Goal: Transaction & Acquisition: Purchase product/service

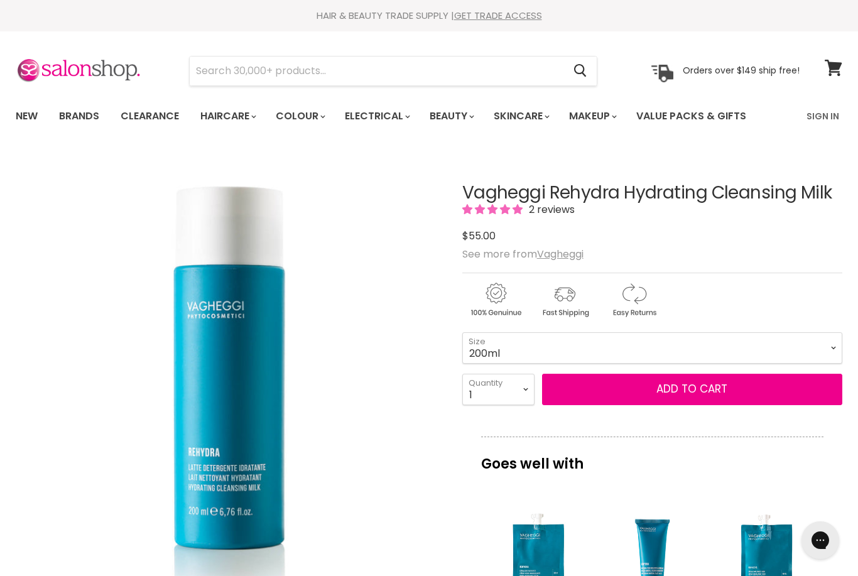
click at [813, 351] on select "200ml 500ml" at bounding box center [652, 347] width 380 height 31
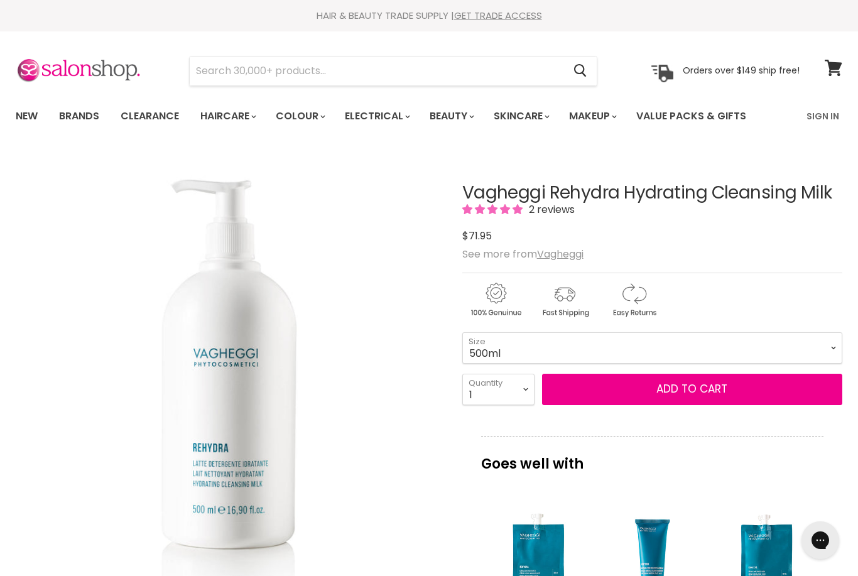
click at [830, 347] on select "200ml 500ml" at bounding box center [652, 347] width 380 height 31
select select "200ml"
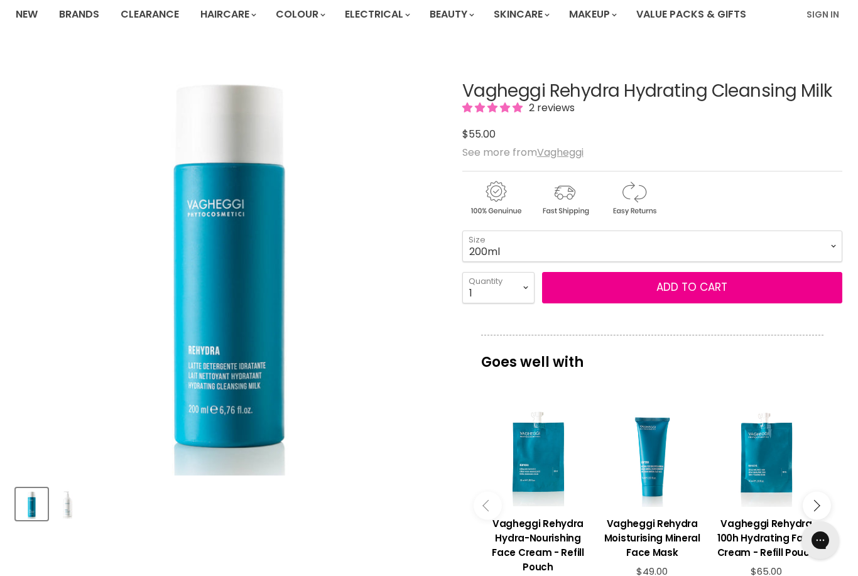
scroll to position [101, 0]
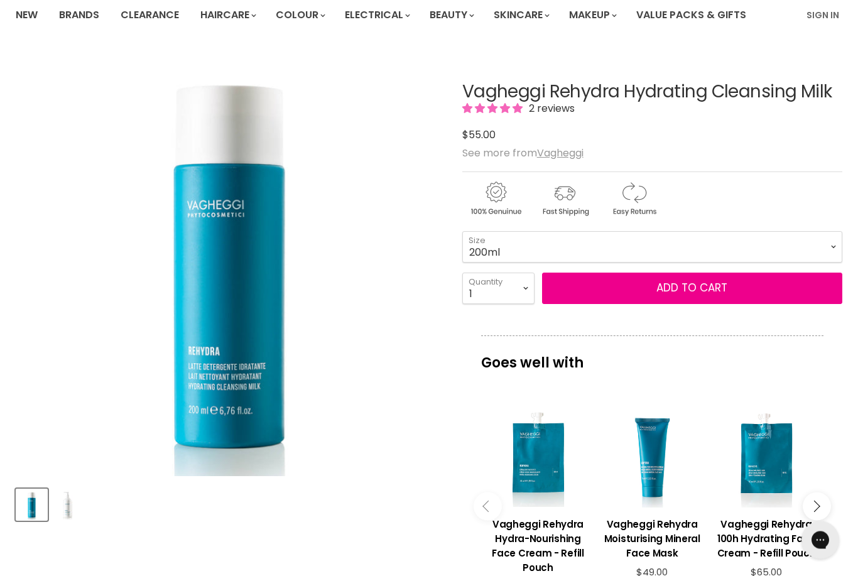
click at [664, 291] on button "Add to cart" at bounding box center [692, 288] width 300 height 31
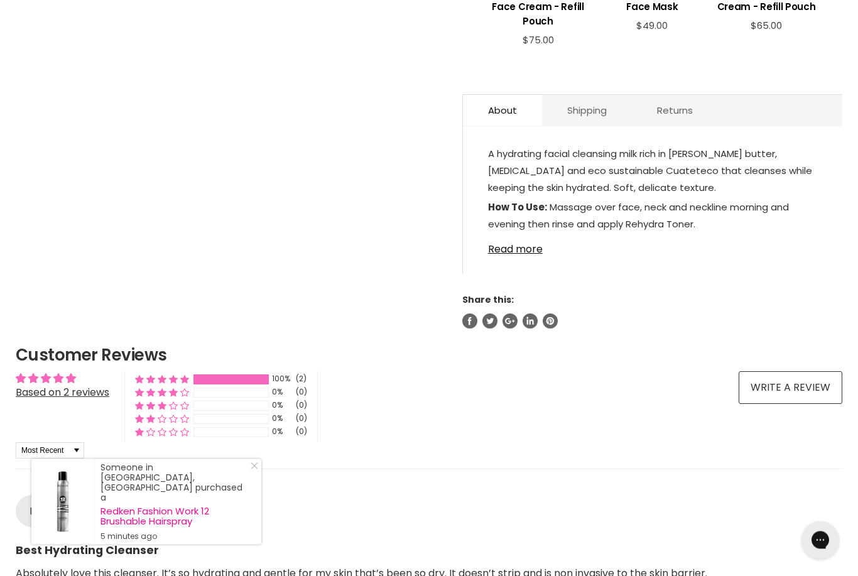
scroll to position [648, 0]
click at [493, 255] on link "Read more" at bounding box center [652, 245] width 329 height 19
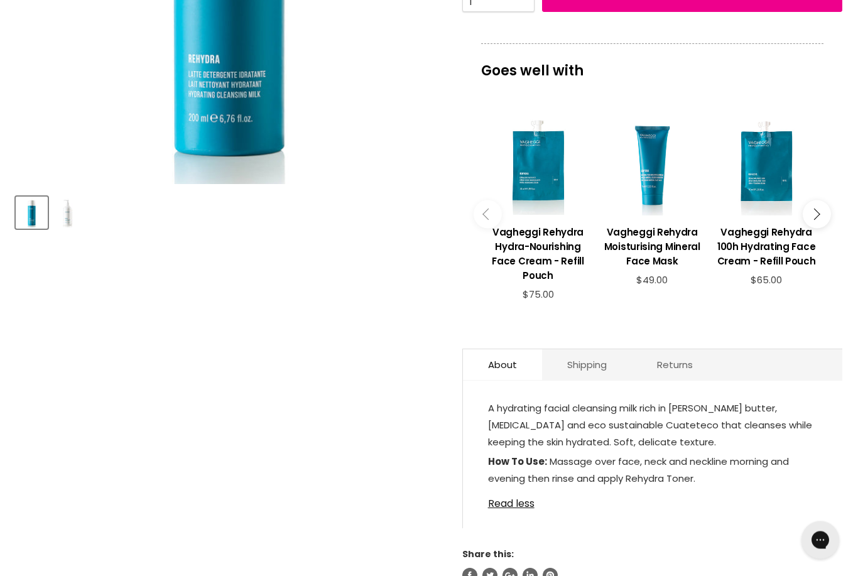
scroll to position [394, 0]
click at [539, 238] on h3 "Vagheggi Rehydra Hydra-Nourishing Face Cream - Refill Pouch" at bounding box center [538, 253] width 102 height 58
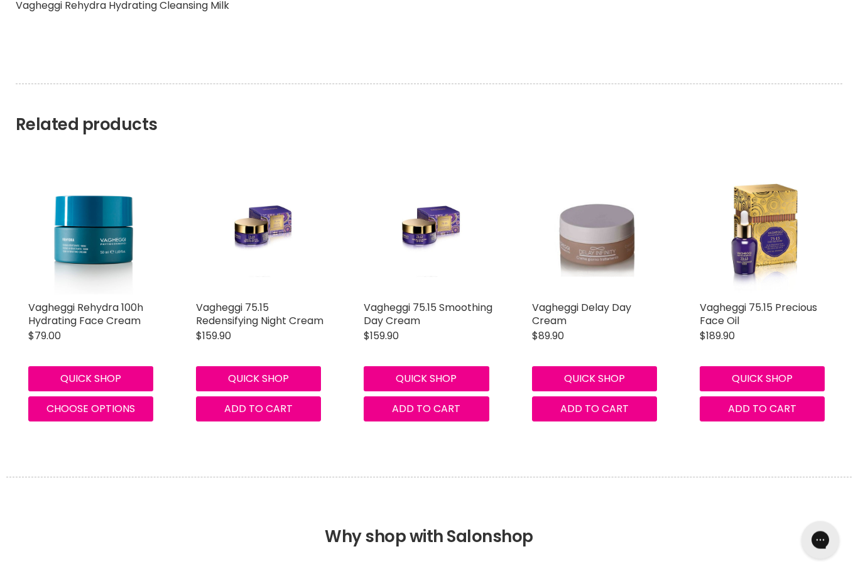
scroll to position [1358, 0]
click at [99, 313] on link "Vagheggi Rehydra 100h Hydrating Face Cream" at bounding box center [85, 314] width 115 height 28
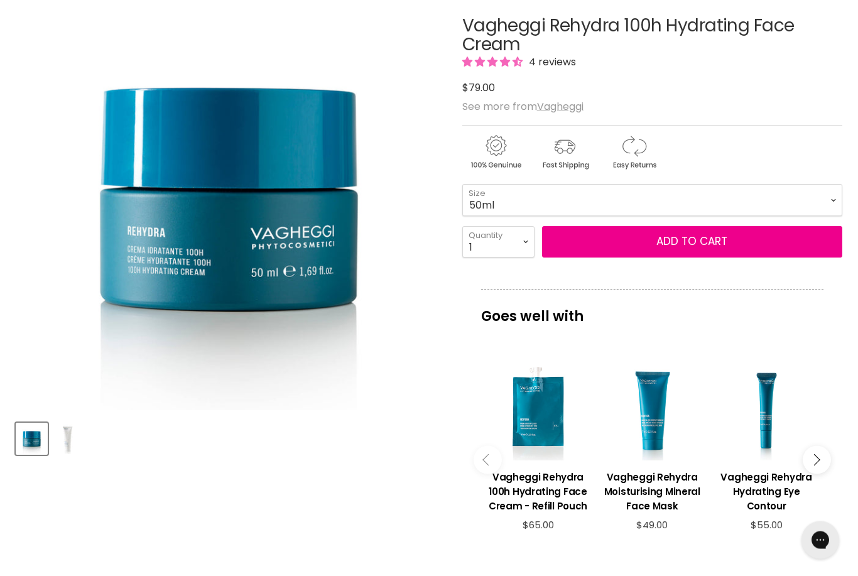
scroll to position [168, 0]
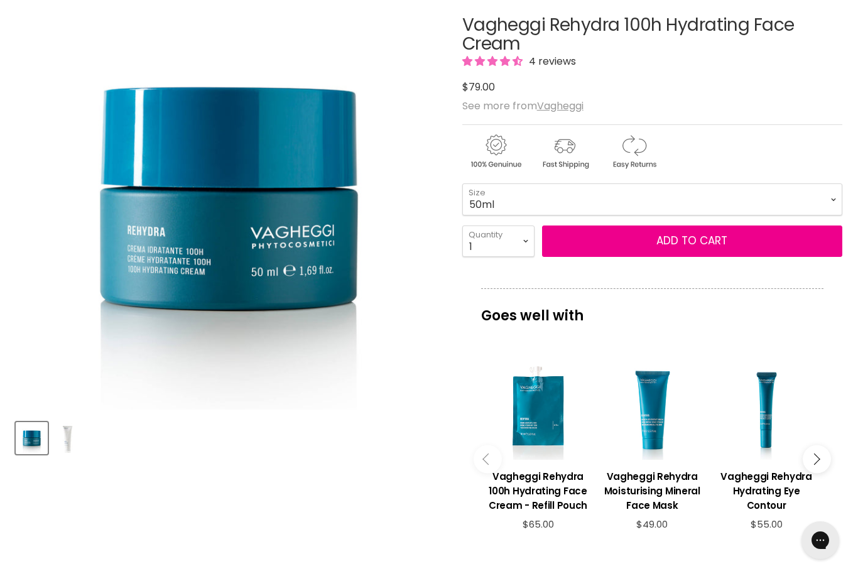
click at [670, 239] on span "Add to cart" at bounding box center [691, 240] width 71 height 15
click at [658, 244] on span "Add to cart" at bounding box center [691, 240] width 71 height 15
click at [764, 486] on h3 "Vagheggi Rehydra Hydrating Eye Contour" at bounding box center [766, 490] width 102 height 43
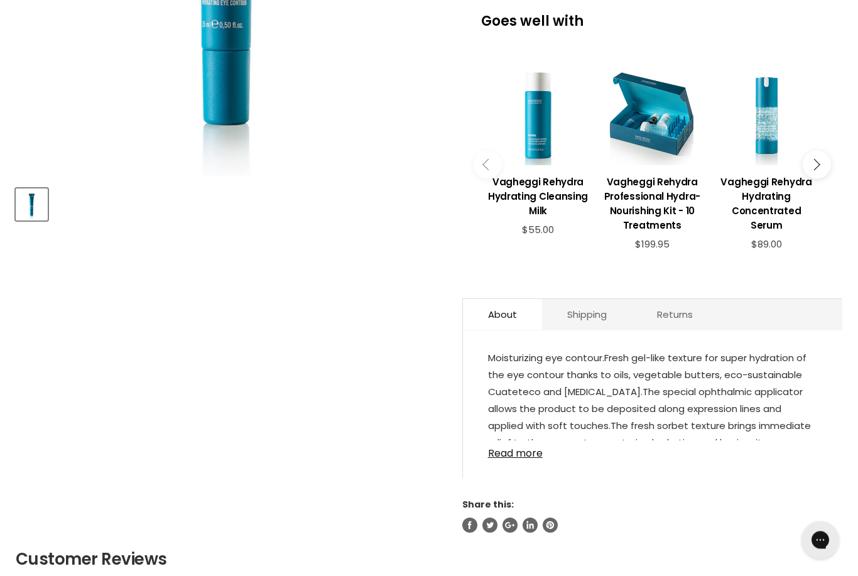
scroll to position [402, 0]
click at [519, 459] on link "Read more" at bounding box center [652, 449] width 329 height 19
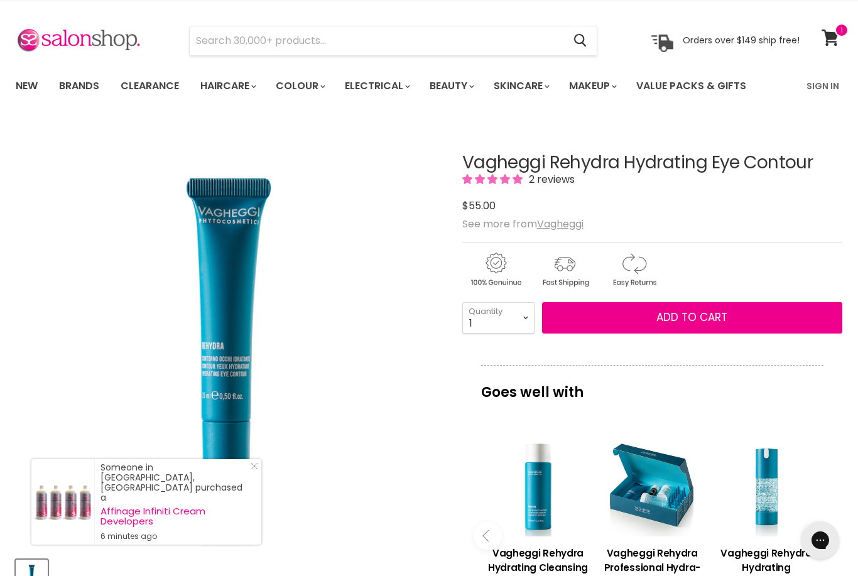
scroll to position [31, 0]
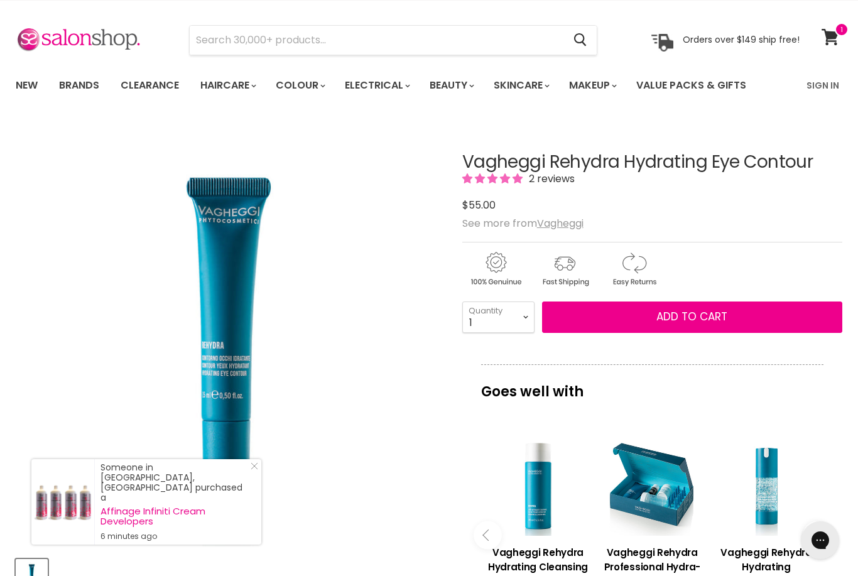
click at [707, 314] on span "Add to cart" at bounding box center [691, 316] width 71 height 15
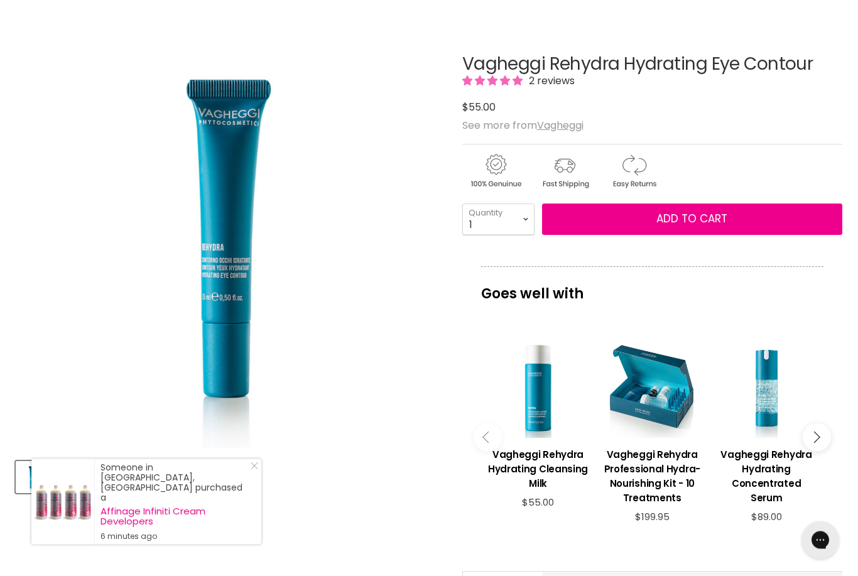
scroll to position [133, 0]
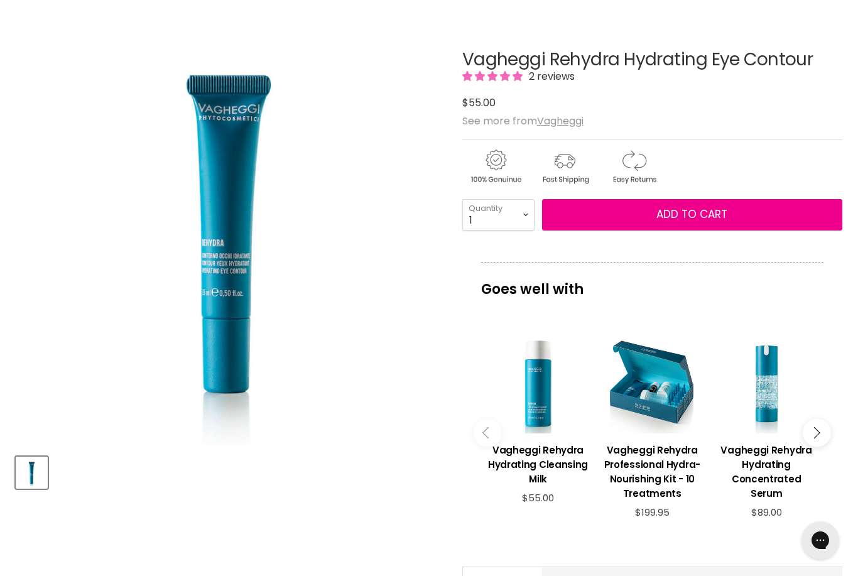
click at [673, 200] on button "Add to cart" at bounding box center [692, 214] width 300 height 31
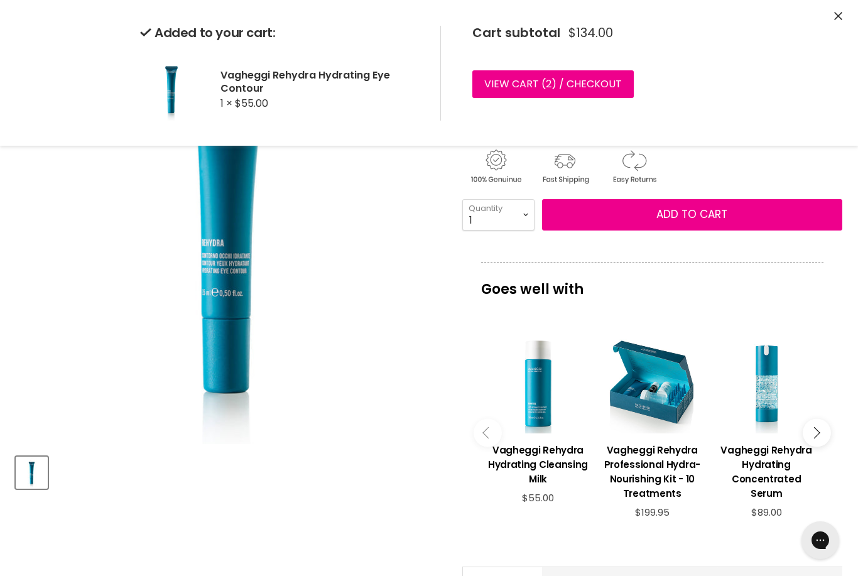
click at [763, 469] on h3 "Vagheggi Rehydra Hydrating Concentrated Serum" at bounding box center [766, 472] width 102 height 58
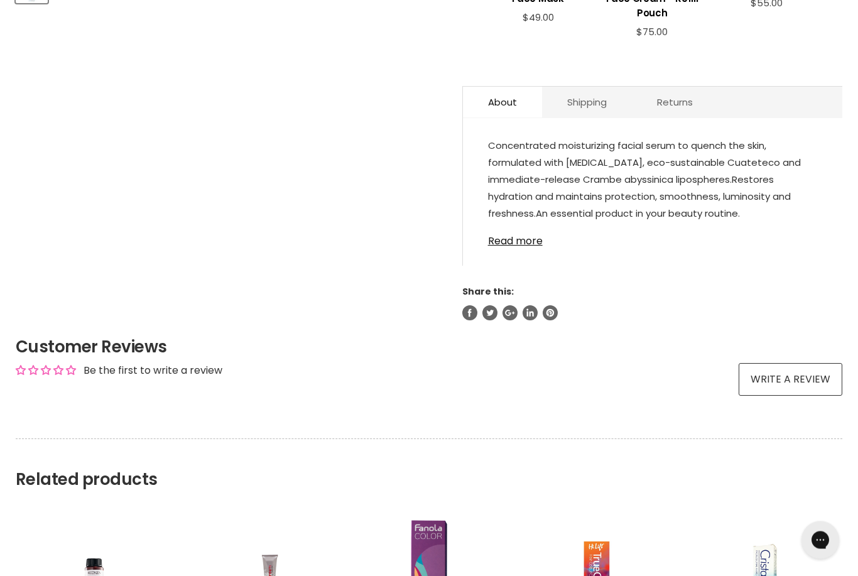
scroll to position [619, 0]
click at [511, 247] on link "Read more" at bounding box center [652, 237] width 329 height 19
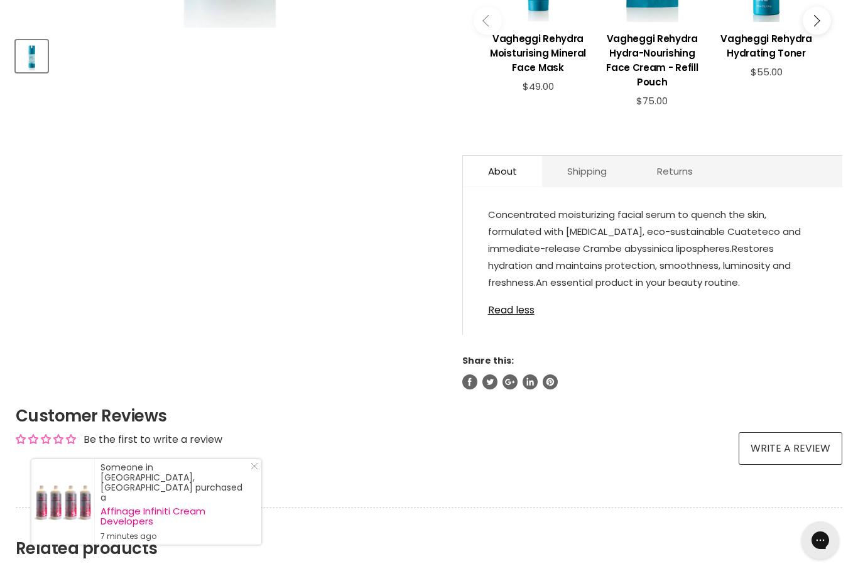
scroll to position [549, 0]
click at [504, 307] on link "Read less" at bounding box center [652, 307] width 329 height 19
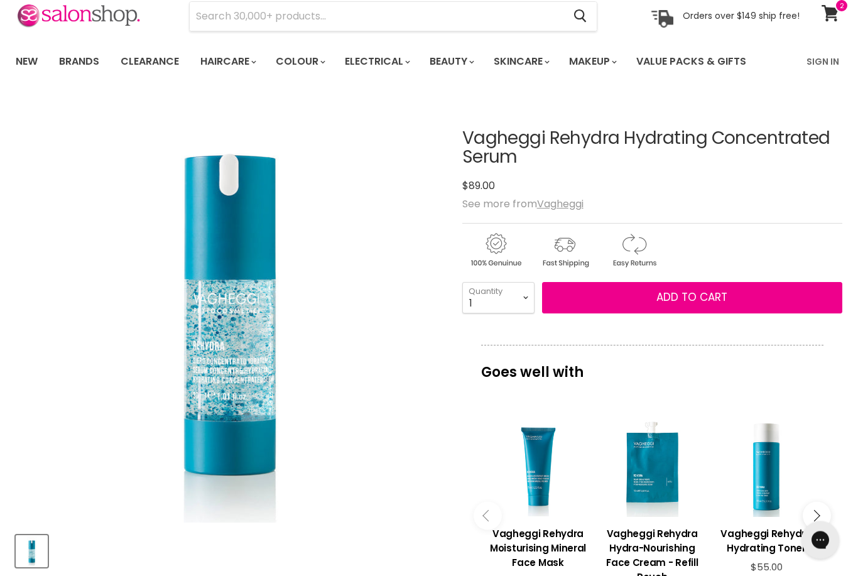
scroll to position [53, 0]
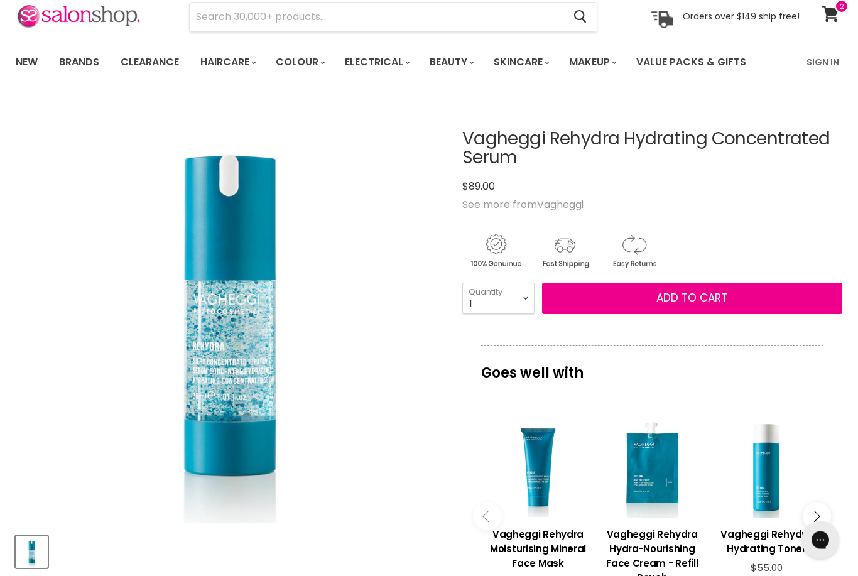
click at [682, 293] on span "Add to cart" at bounding box center [691, 298] width 71 height 15
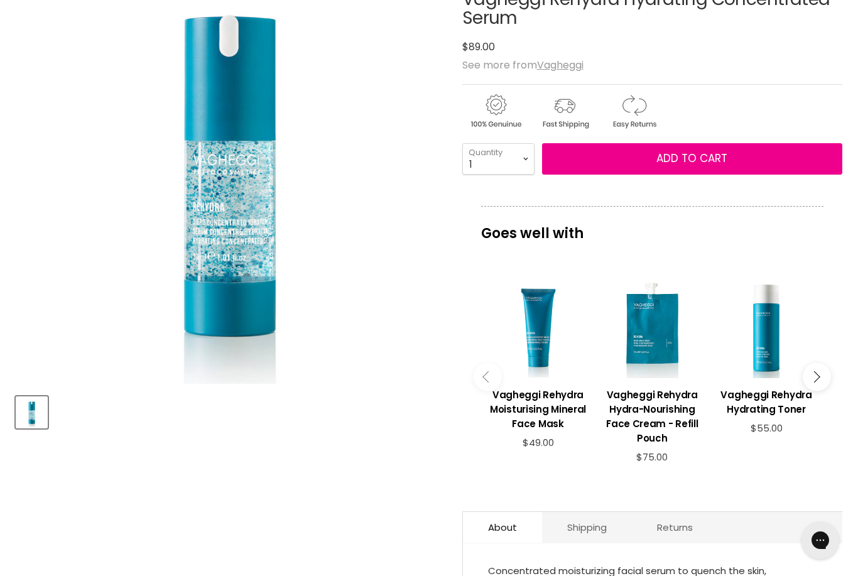
scroll to position [201, 0]
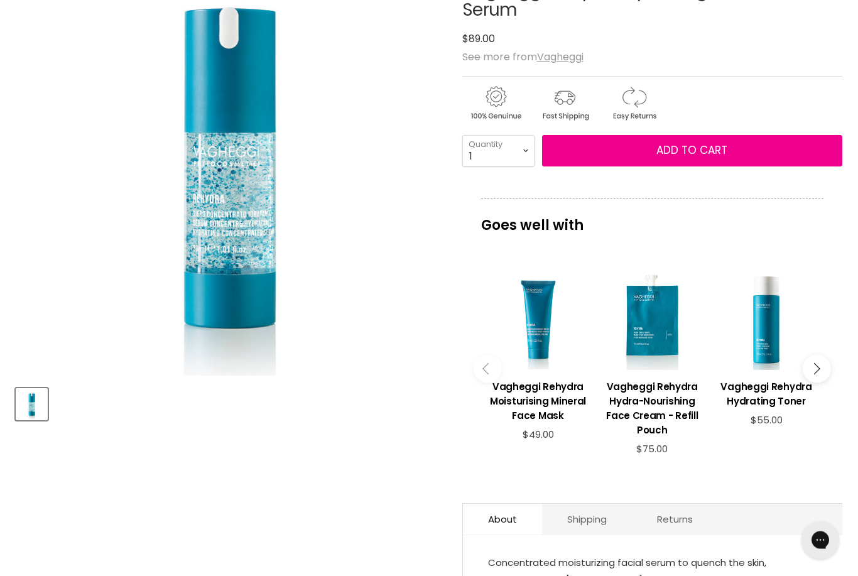
click at [658, 150] on span "Add to cart" at bounding box center [691, 150] width 71 height 15
click at [757, 399] on h3 "Vagheggi Rehydra Hydrating Toner" at bounding box center [766, 393] width 102 height 29
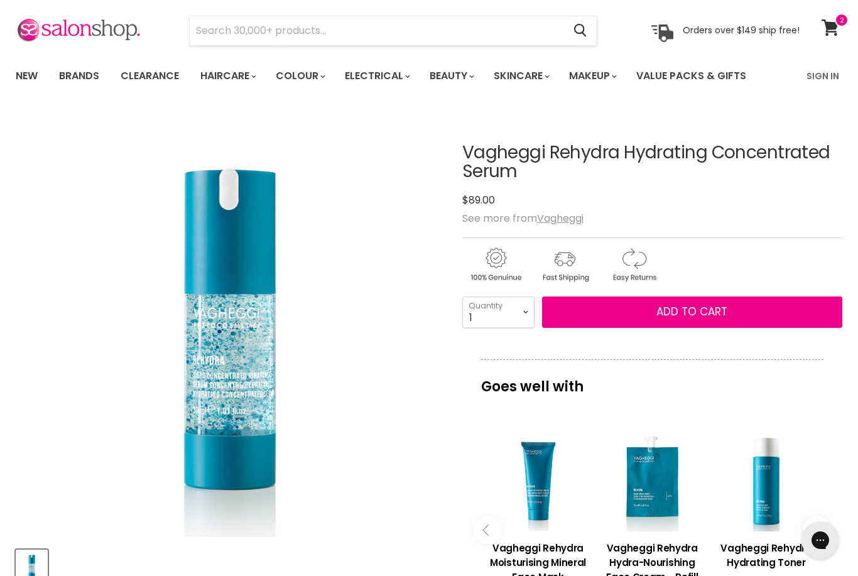
scroll to position [0, 0]
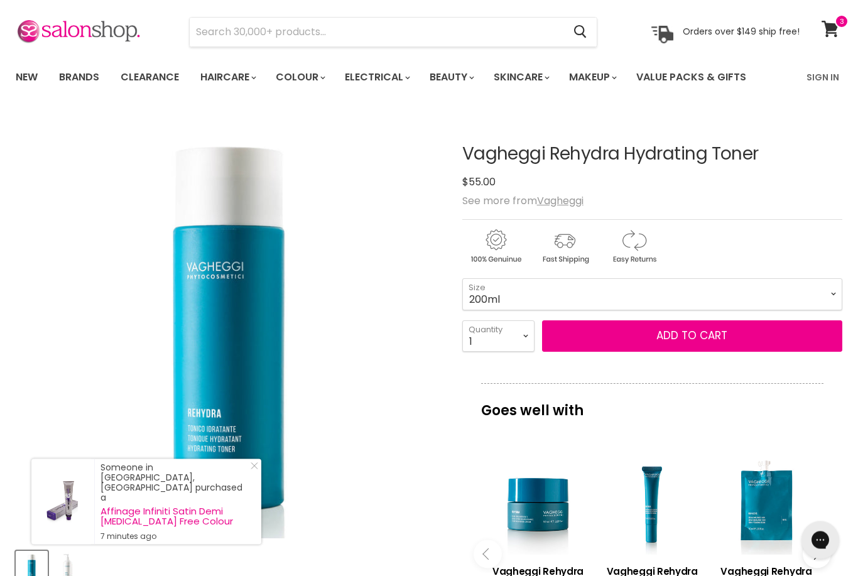
scroll to position [39, 0]
click at [824, 290] on select "200ml 500ml" at bounding box center [652, 293] width 380 height 31
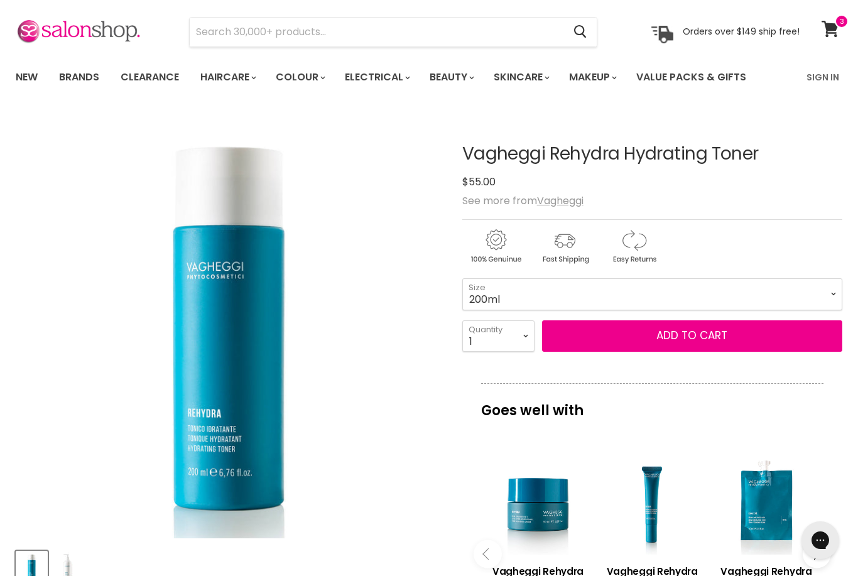
click at [670, 337] on span "Add to cart" at bounding box center [691, 335] width 71 height 15
click at [660, 335] on span "Add to cart" at bounding box center [691, 335] width 71 height 15
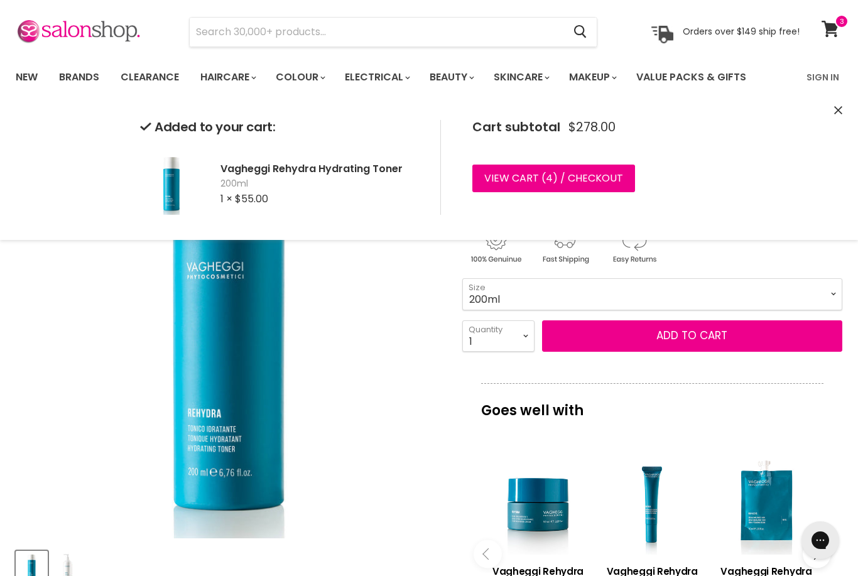
click at [520, 184] on link "View cart ( 4 ) / Checkout" at bounding box center [553, 179] width 163 height 28
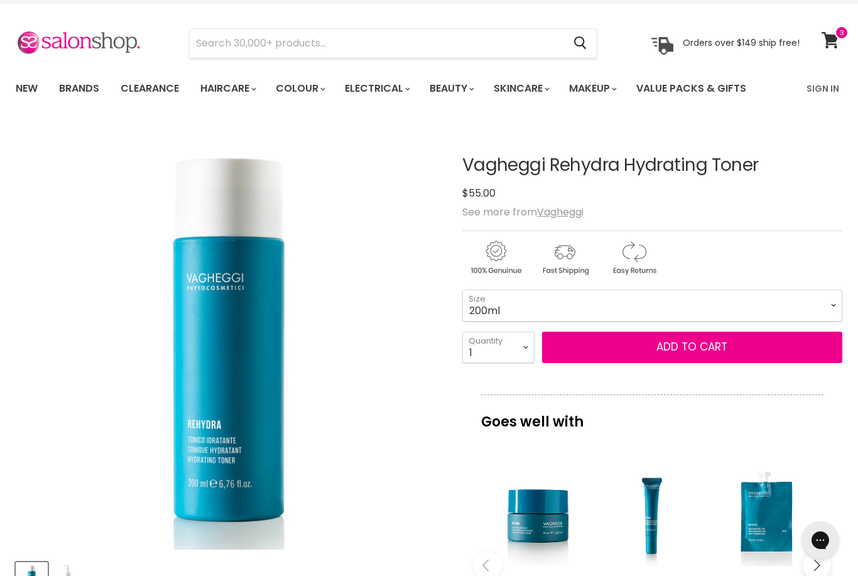
scroll to position [28, 0]
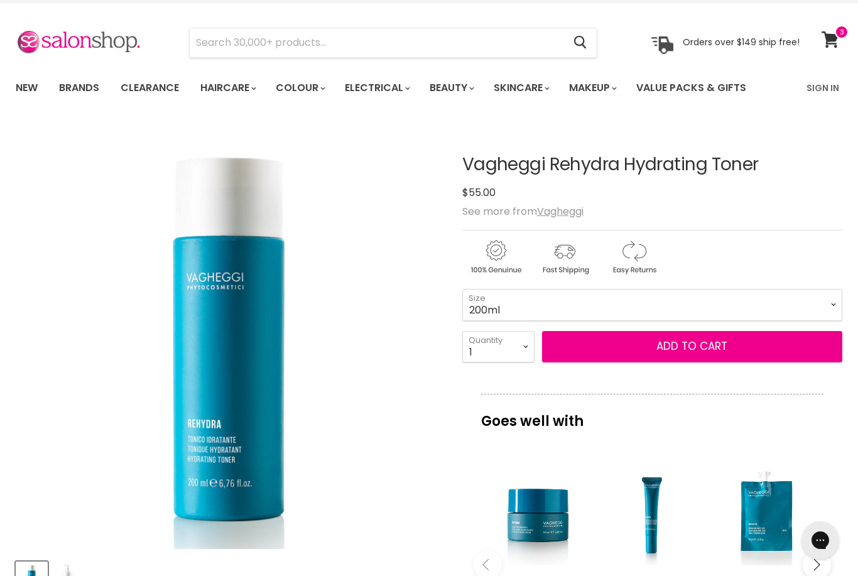
click at [707, 352] on span "Add to cart" at bounding box center [691, 346] width 71 height 15
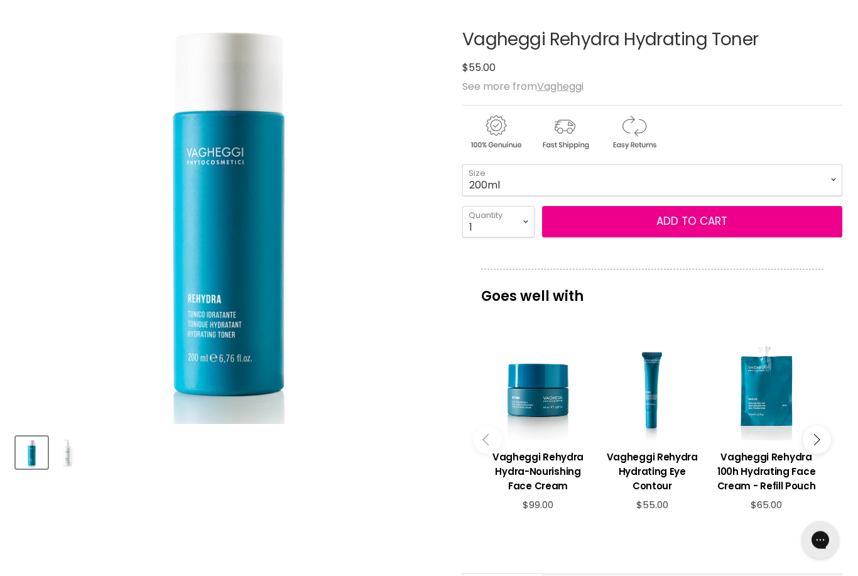
scroll to position [0, 0]
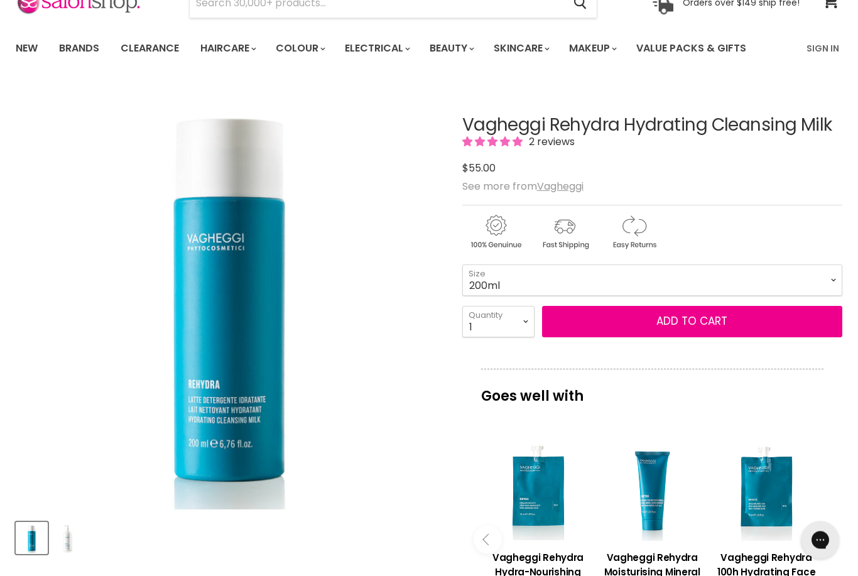
scroll to position [65, 0]
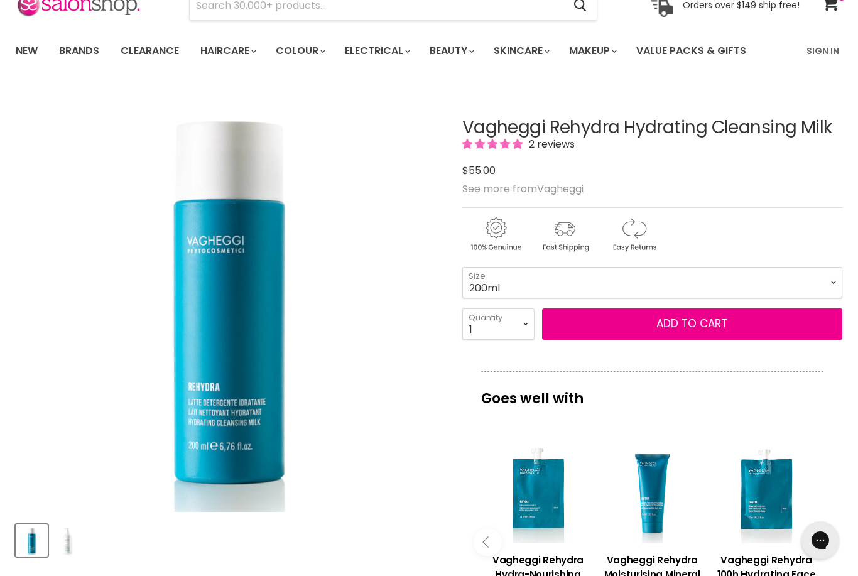
click at [680, 321] on span "Add to cart" at bounding box center [691, 323] width 71 height 15
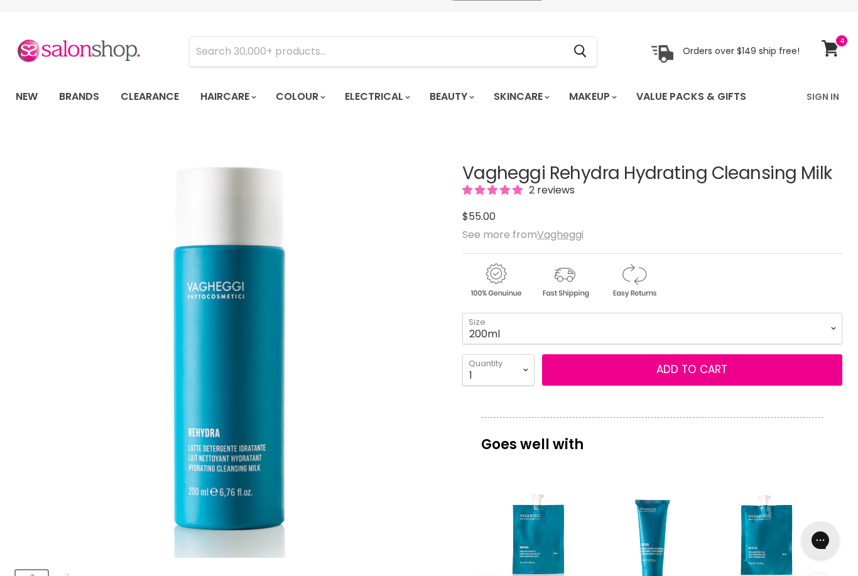
scroll to position [21, 0]
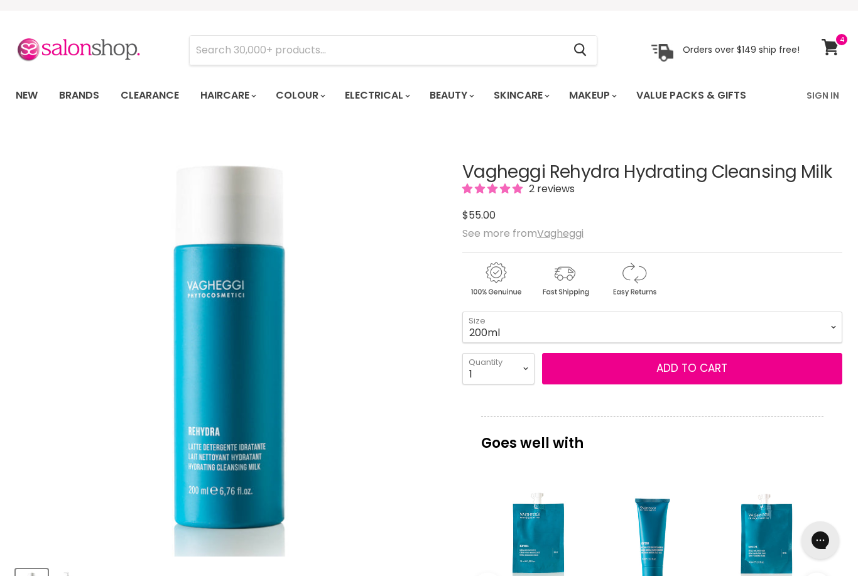
click at [627, 362] on button "Add to cart" at bounding box center [692, 368] width 300 height 31
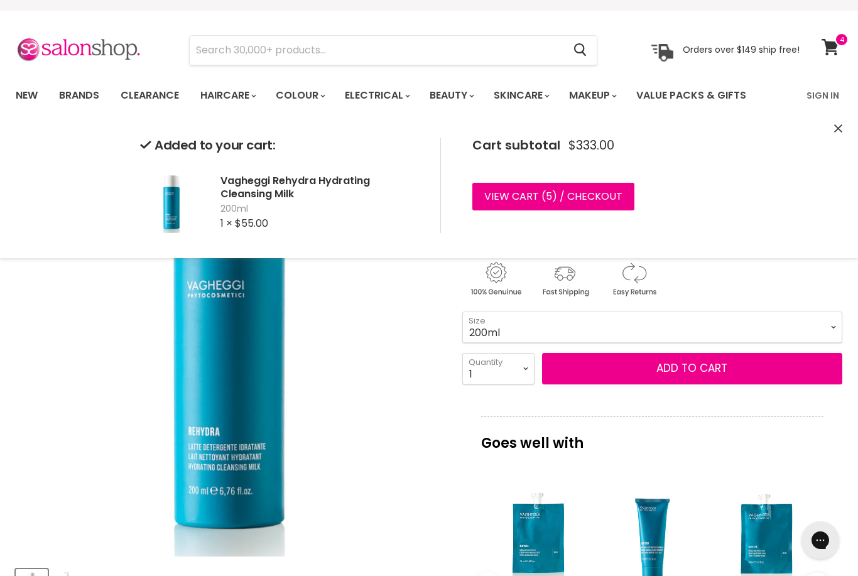
click at [754, 456] on p "Goes well with" at bounding box center [652, 436] width 342 height 41
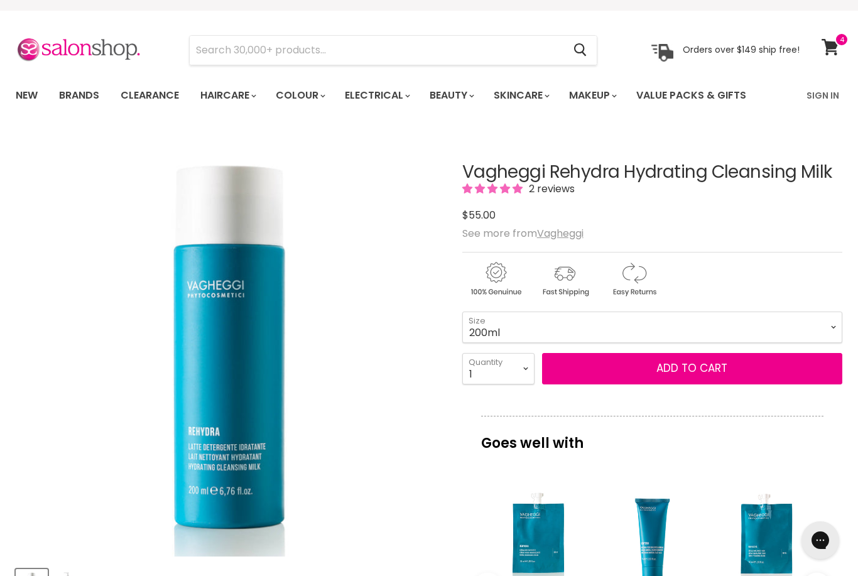
click at [840, 38] on span at bounding box center [842, 40] width 14 height 14
